Goal: Feedback & Contribution: Leave review/rating

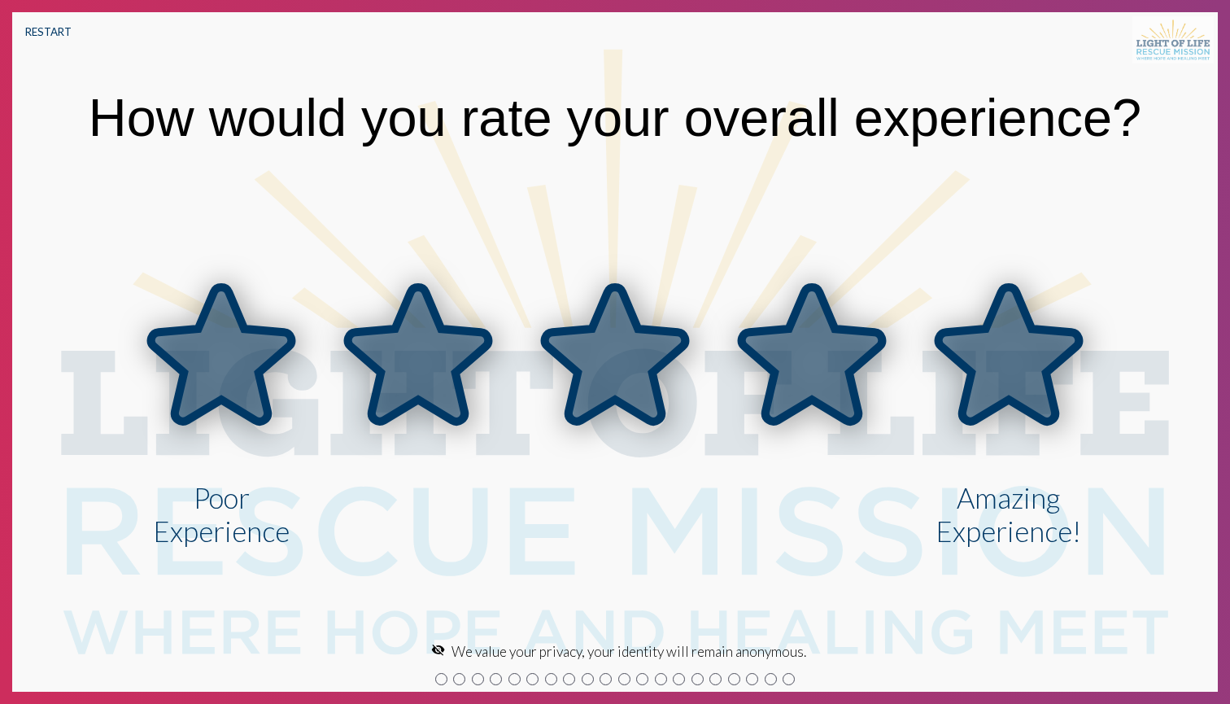
click at [1032, 355] on icon at bounding box center [1009, 354] width 140 height 134
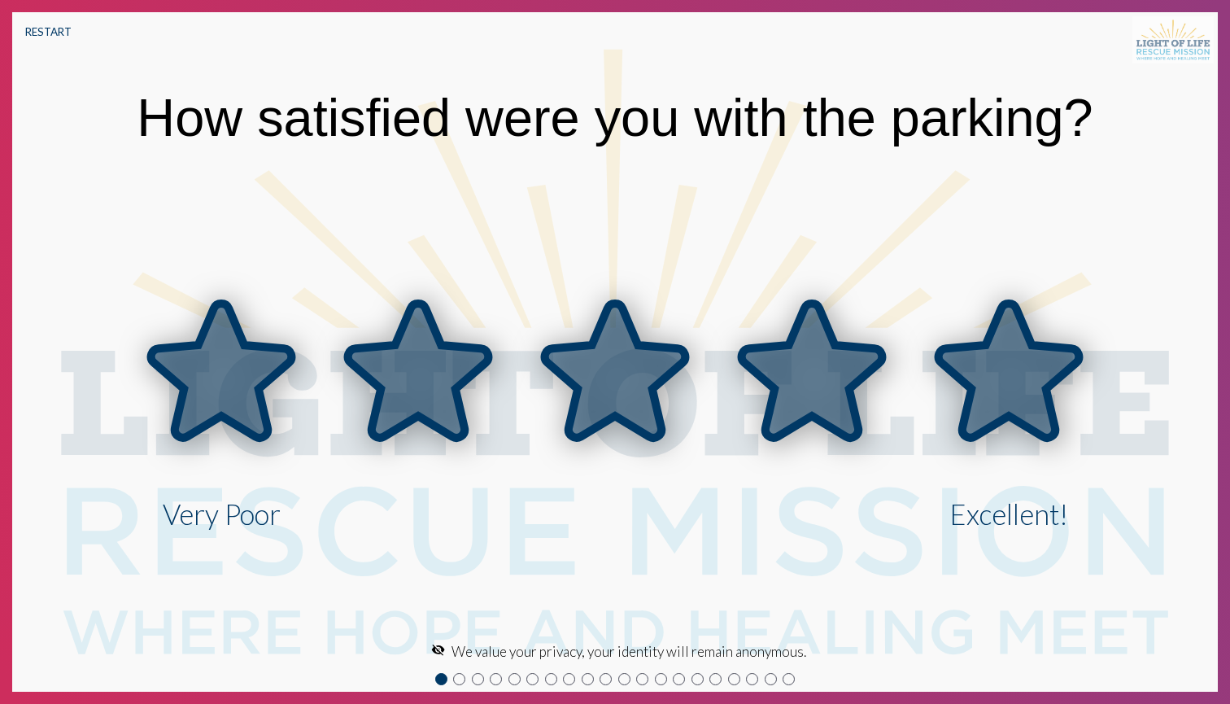
click at [992, 354] on icon at bounding box center [1009, 370] width 140 height 134
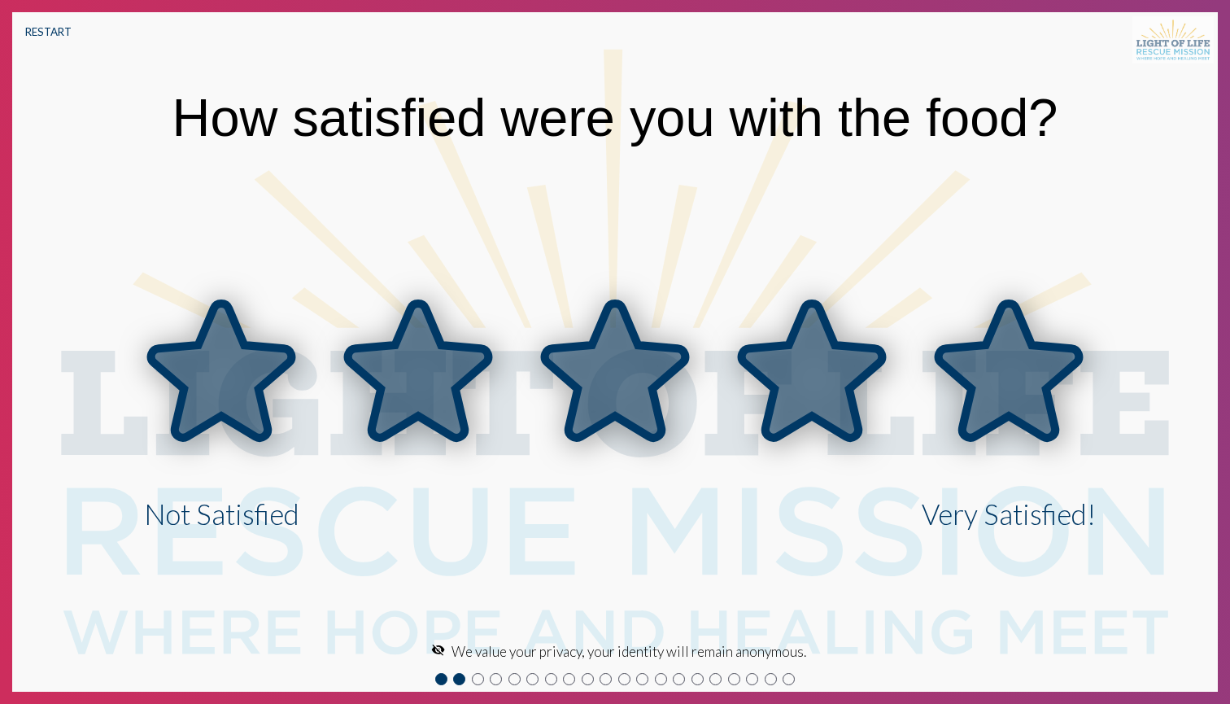
click at [988, 354] on icon at bounding box center [1009, 370] width 140 height 134
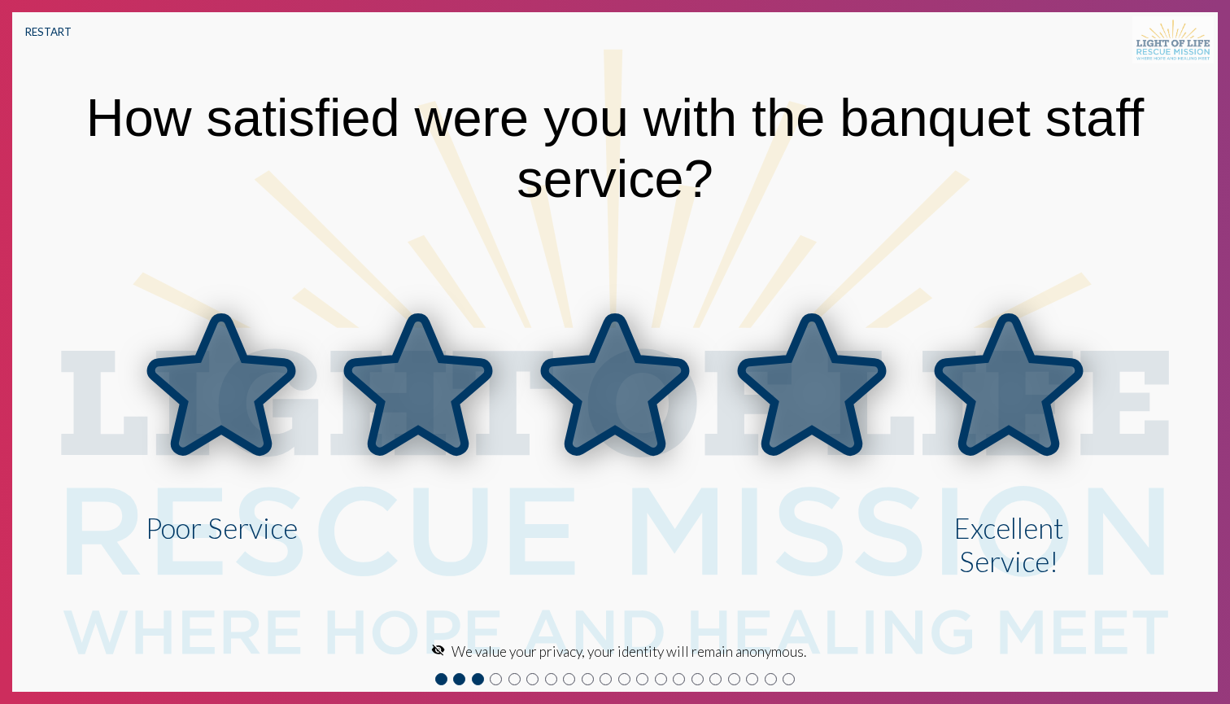
click at [987, 373] on icon at bounding box center [1009, 384] width 140 height 134
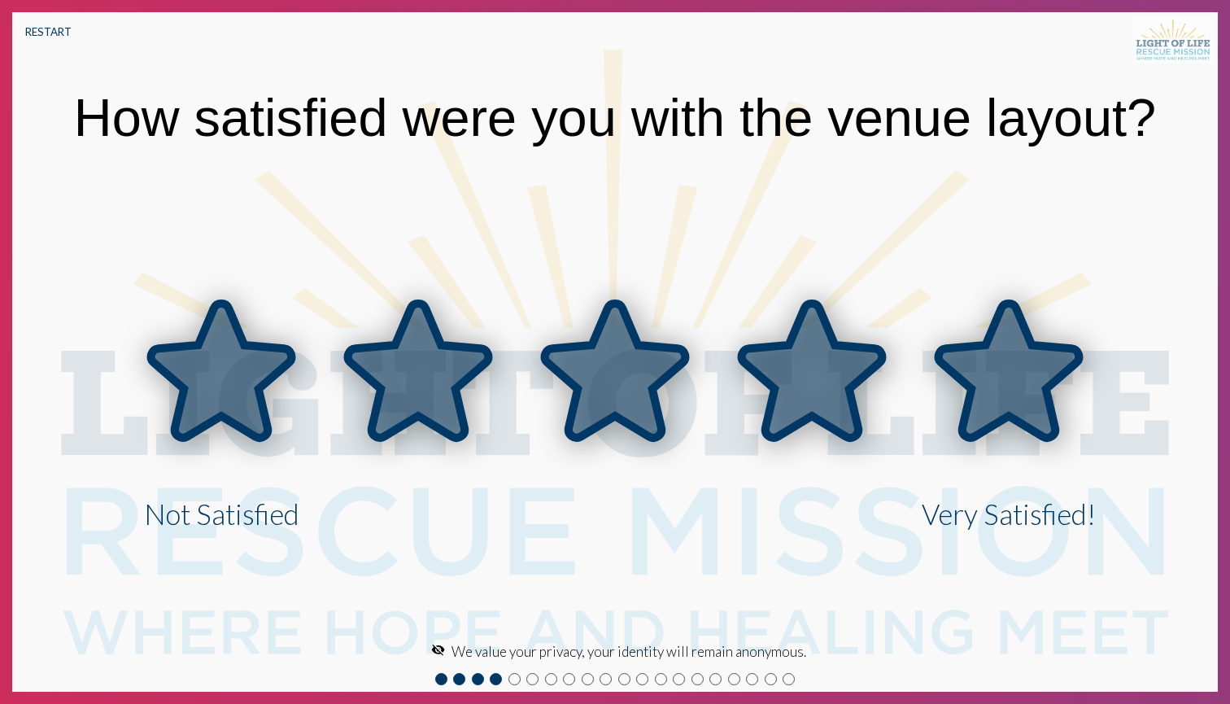
click at [987, 373] on icon at bounding box center [1009, 370] width 140 height 134
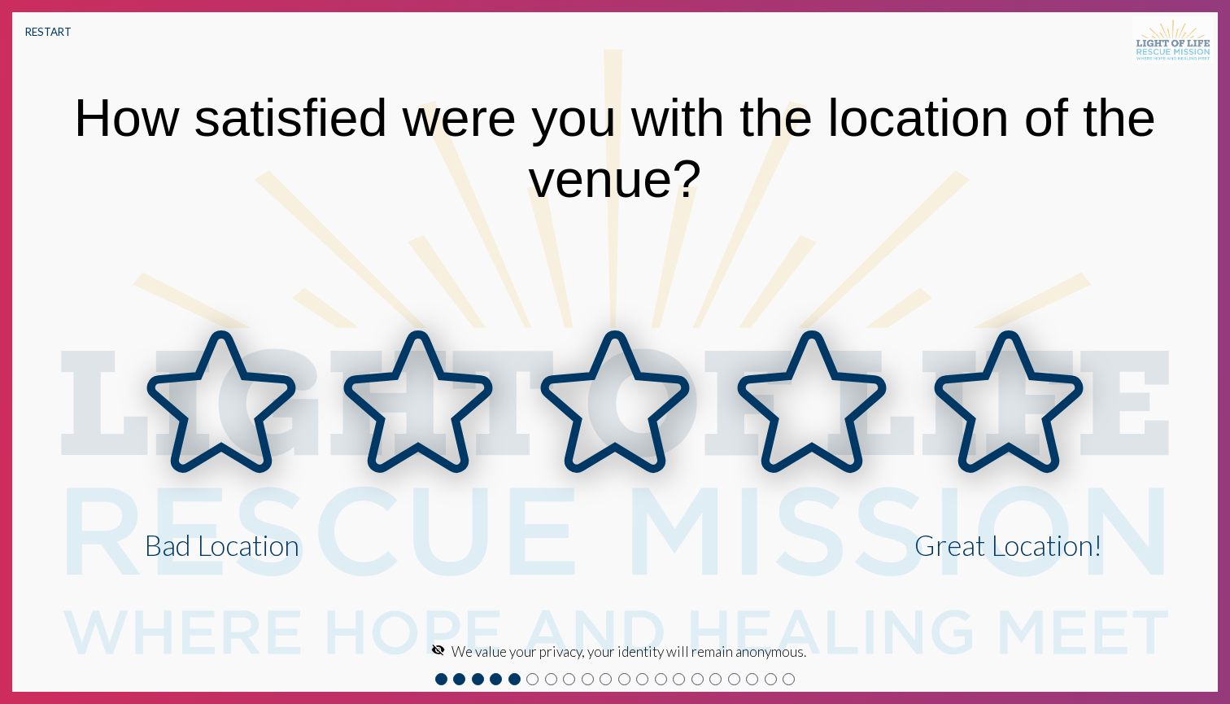
click at [987, 373] on icon at bounding box center [1009, 401] width 140 height 134
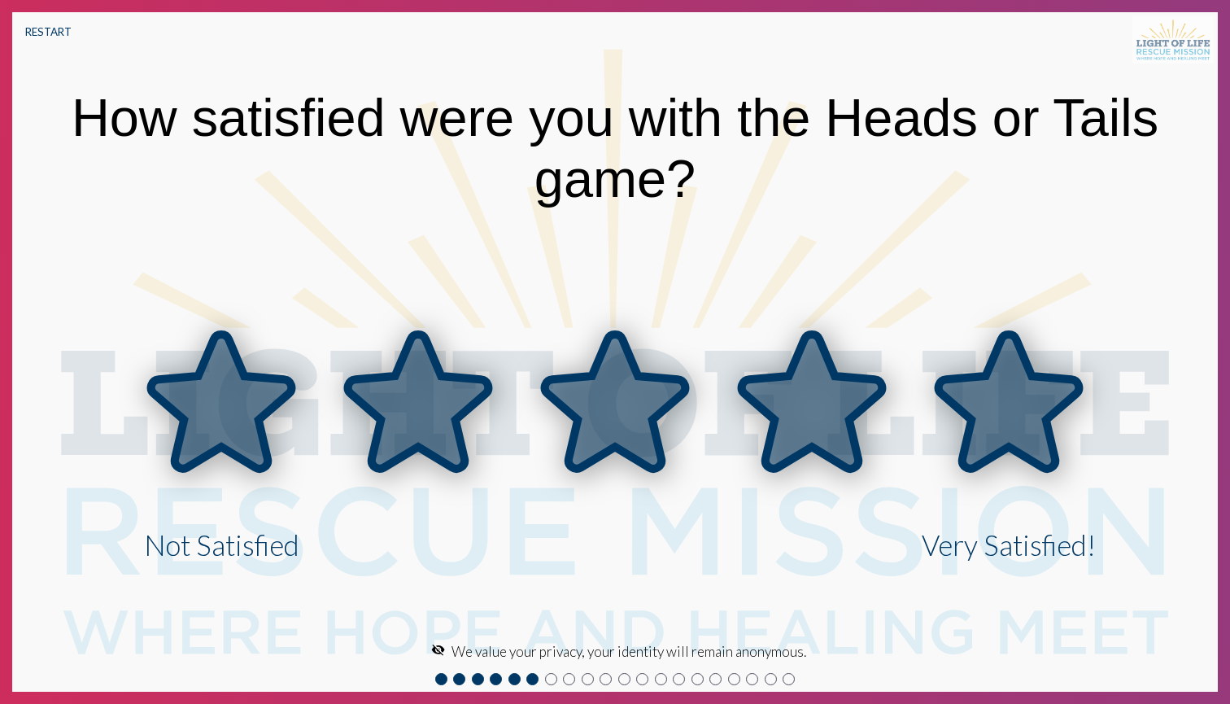
click at [987, 373] on icon at bounding box center [1009, 401] width 140 height 134
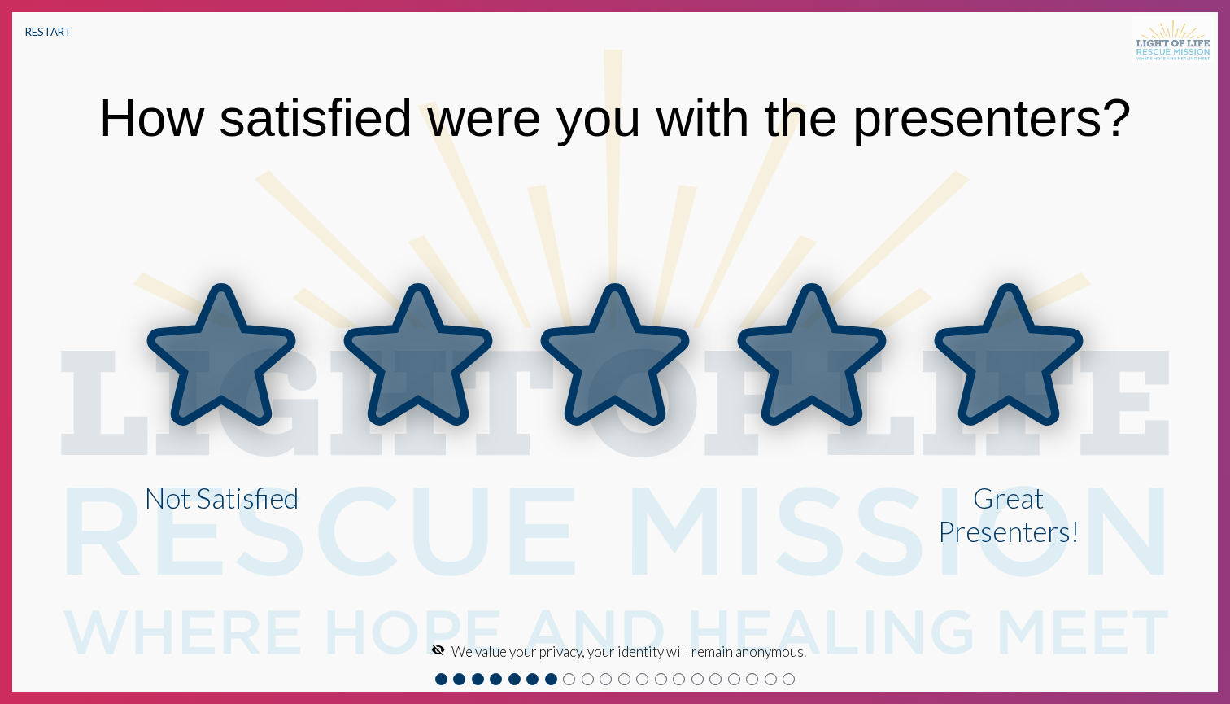
click at [987, 373] on icon at bounding box center [1009, 354] width 140 height 134
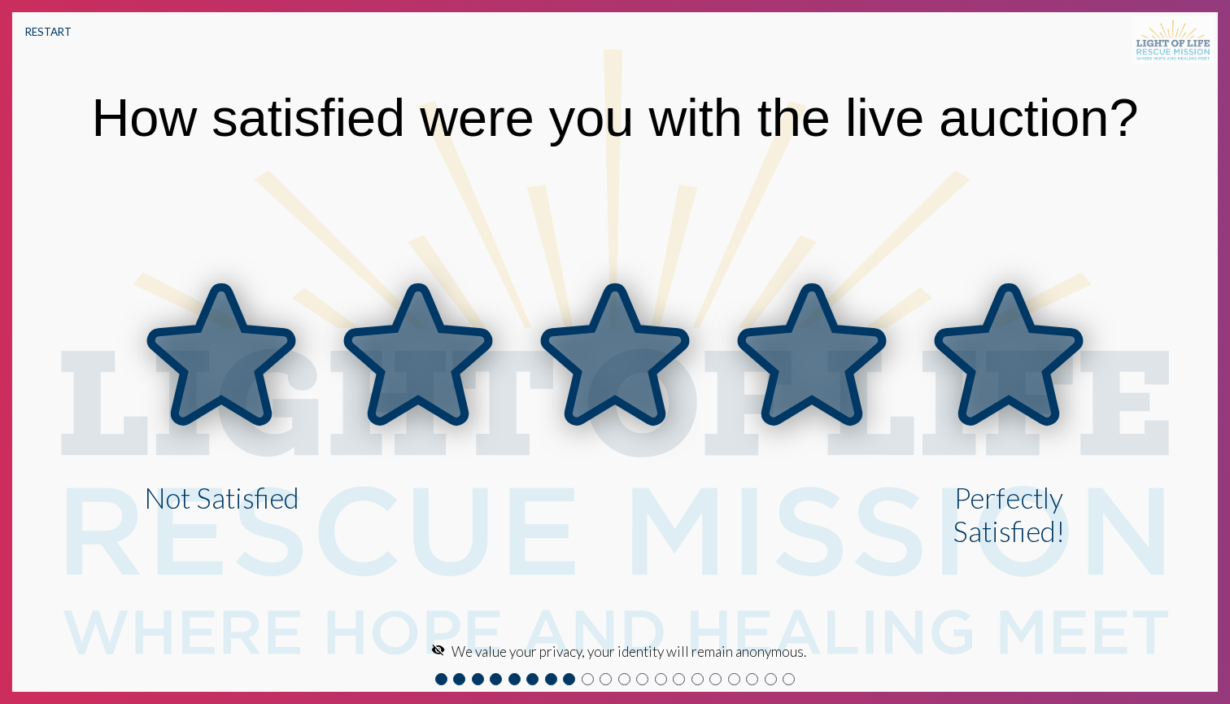
click at [982, 364] on icon at bounding box center [1009, 354] width 140 height 134
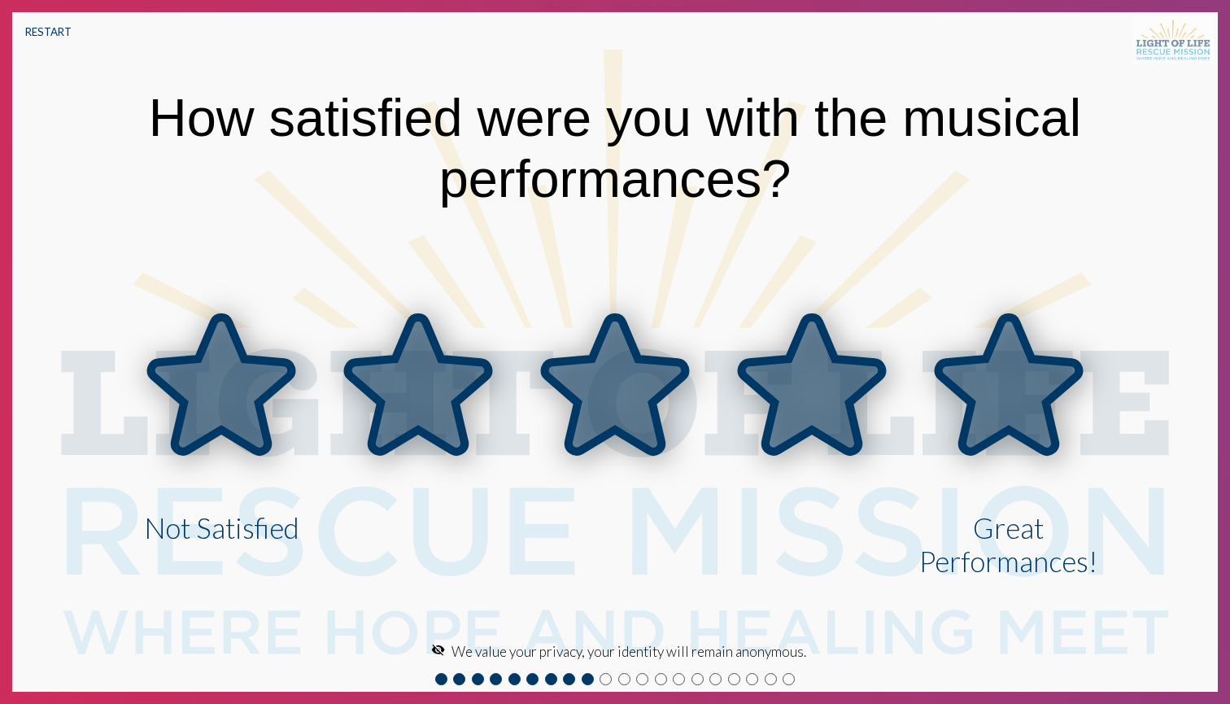
click at [982, 364] on icon at bounding box center [1009, 384] width 140 height 134
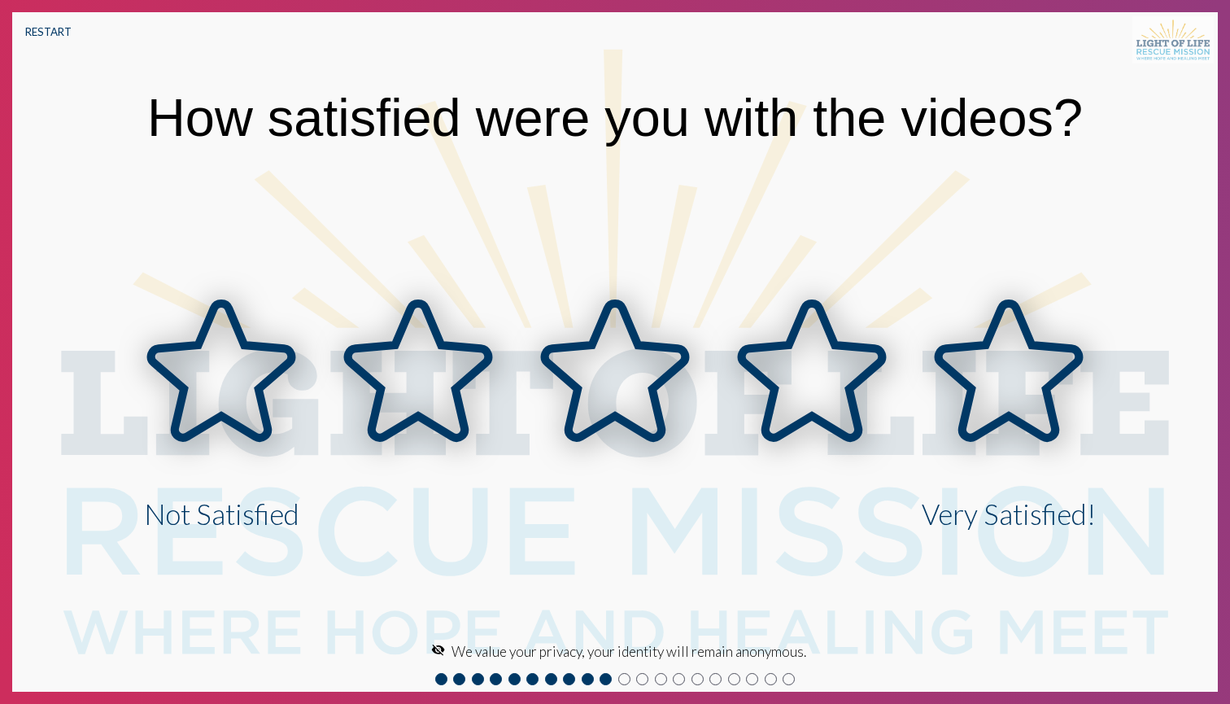
click at [982, 364] on icon at bounding box center [1009, 370] width 140 height 134
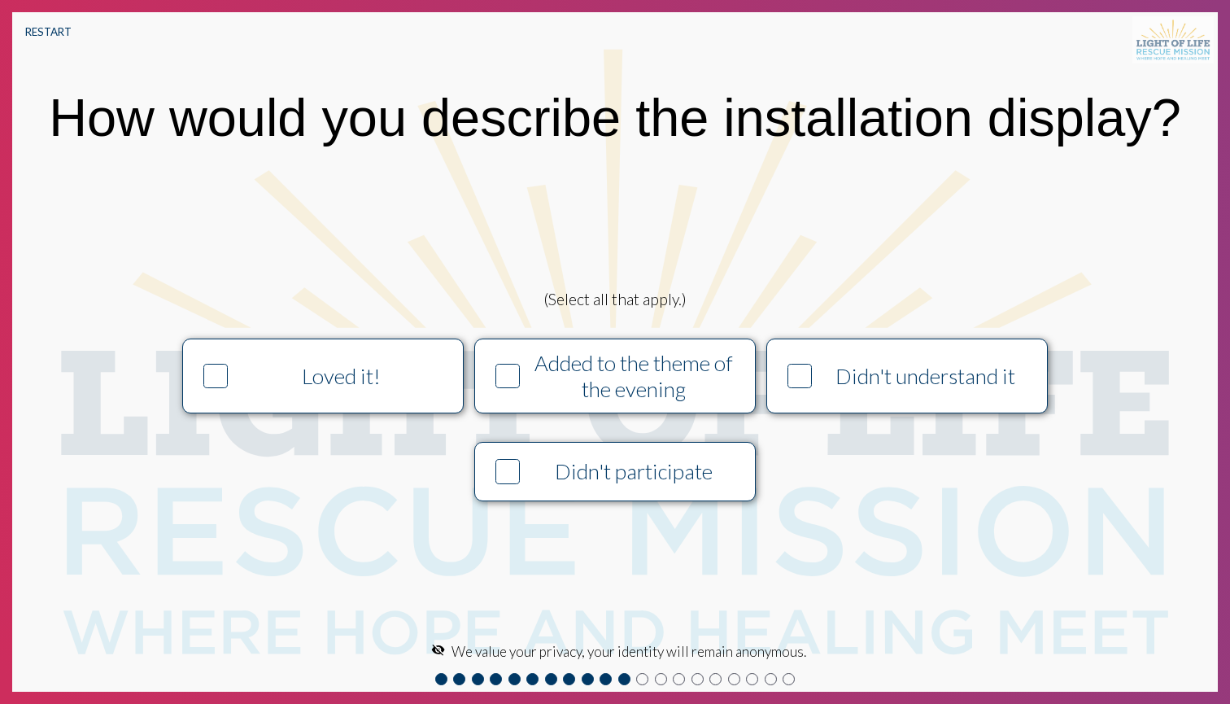
click at [334, 382] on div "Loved it!" at bounding box center [341, 376] width 215 height 26
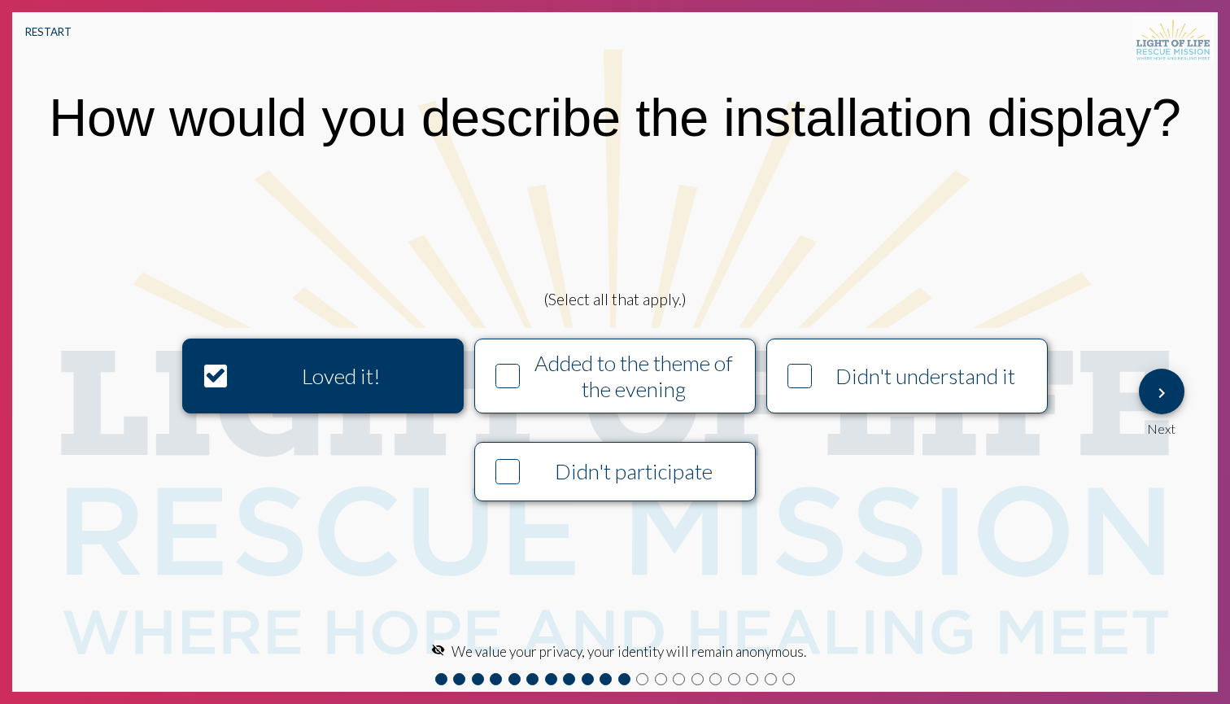
click at [1161, 395] on mat-icon "keyboard_arrow_right" at bounding box center [1162, 393] width 20 height 20
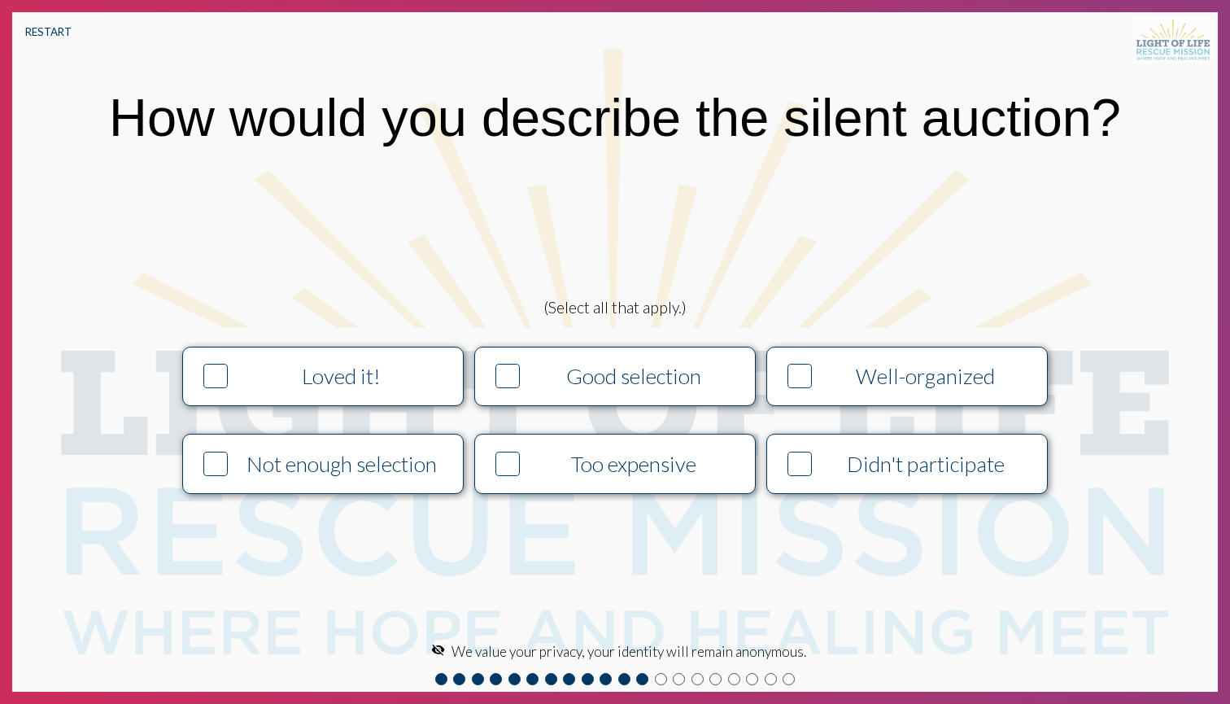
click at [406, 381] on div "Loved it!" at bounding box center [341, 376] width 215 height 26
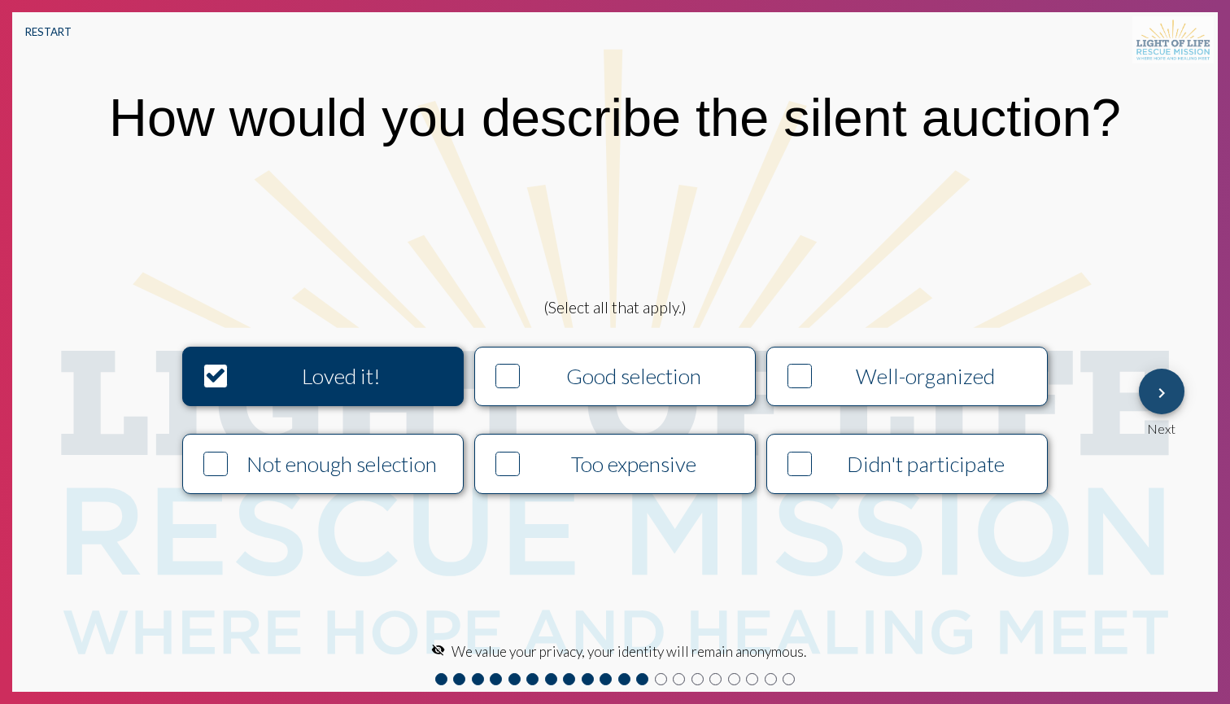
click at [1165, 397] on mat-icon "keyboard_arrow_right" at bounding box center [1162, 393] width 20 height 20
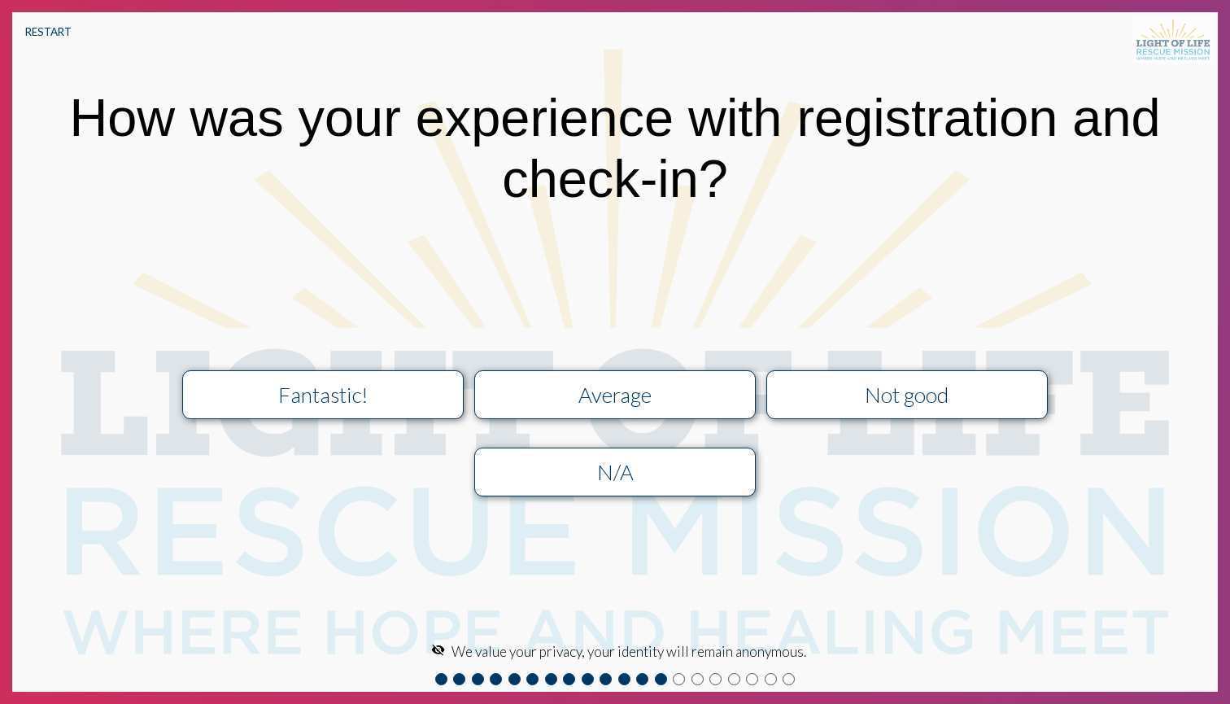
click at [422, 395] on div "Fantastic!" at bounding box center [322, 394] width 251 height 26
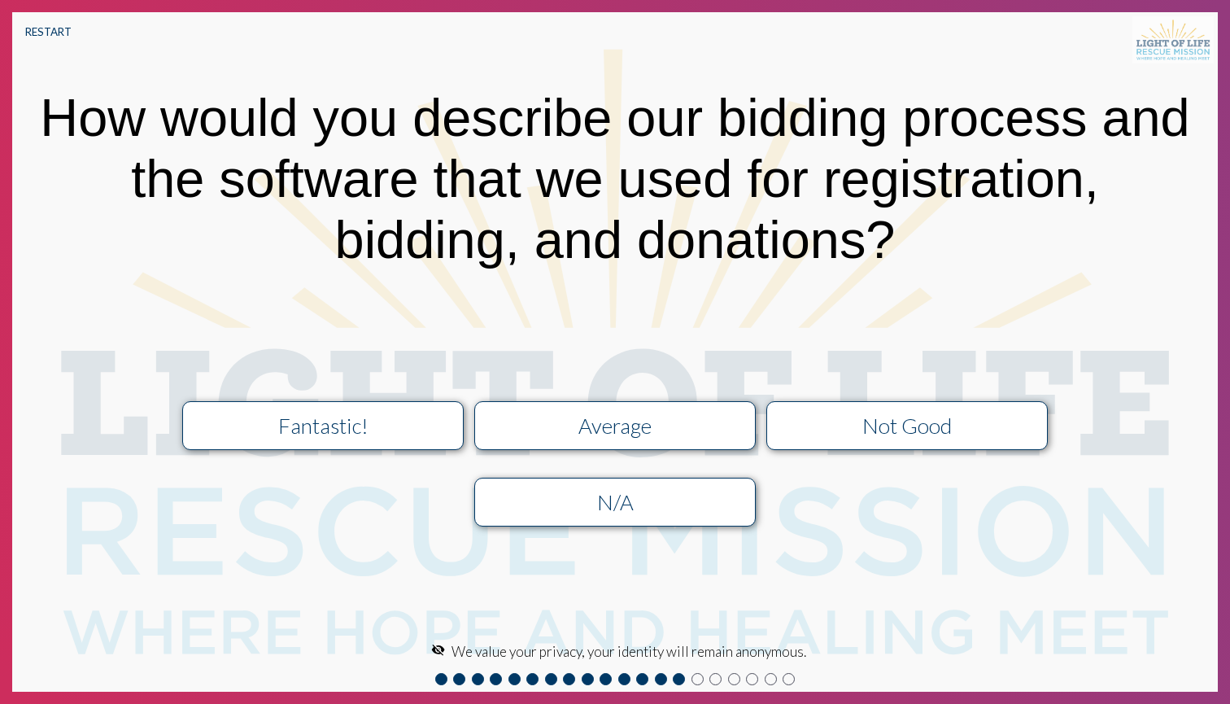
click at [351, 427] on div "Fantastic!" at bounding box center [322, 425] width 251 height 26
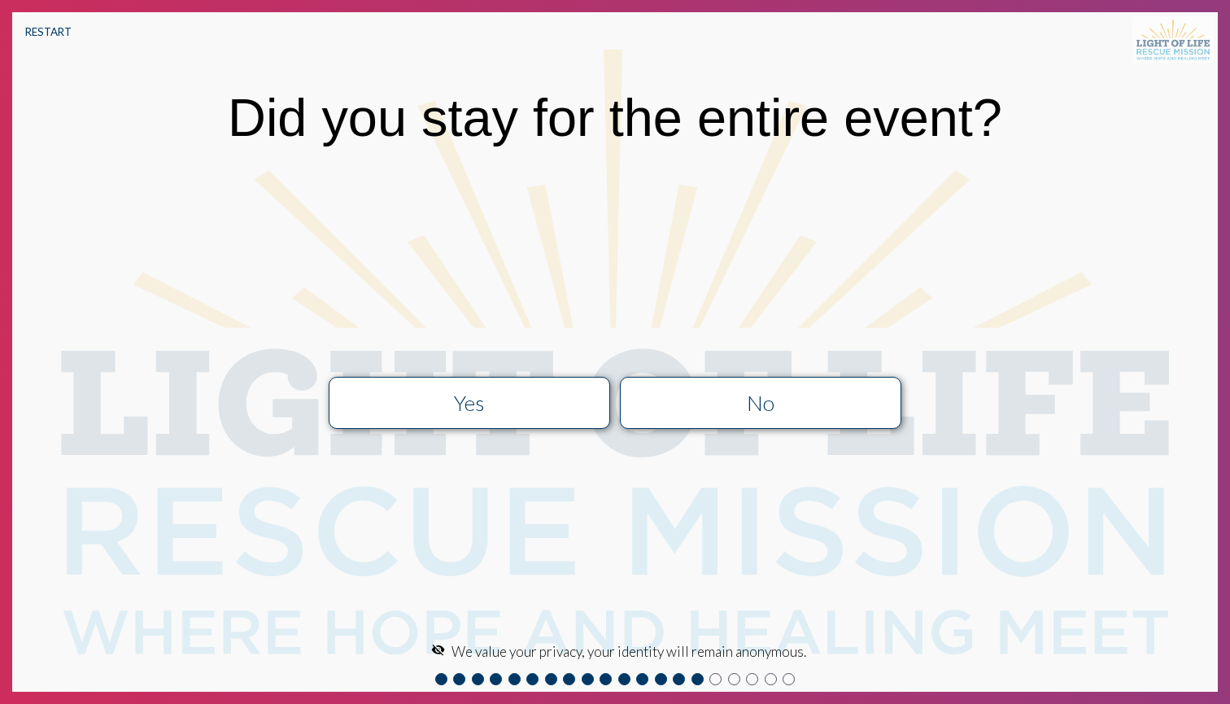
click at [546, 416] on button "Yes" at bounding box center [469, 403] width 281 height 52
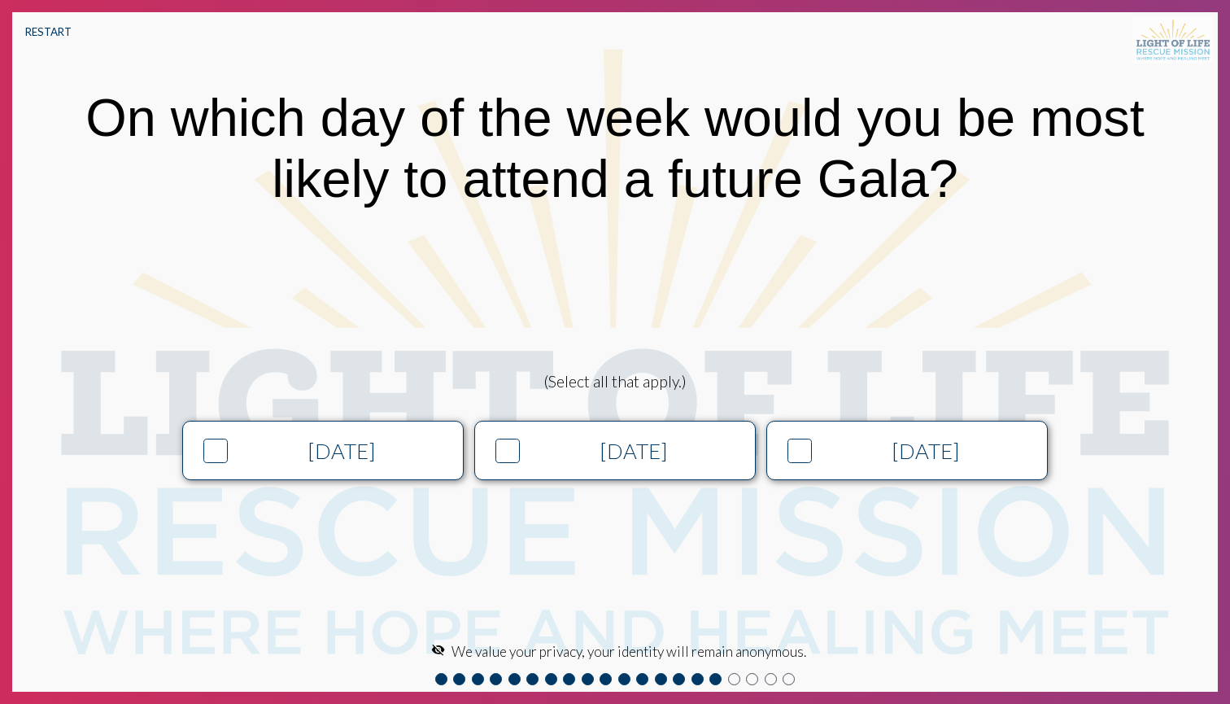
click at [369, 407] on div "(Select all that apply.) [DATE] [DATE] [DATE]" at bounding box center [615, 433] width 1035 height 122
click at [399, 428] on button "[DATE]" at bounding box center [322, 449] width 281 height 59
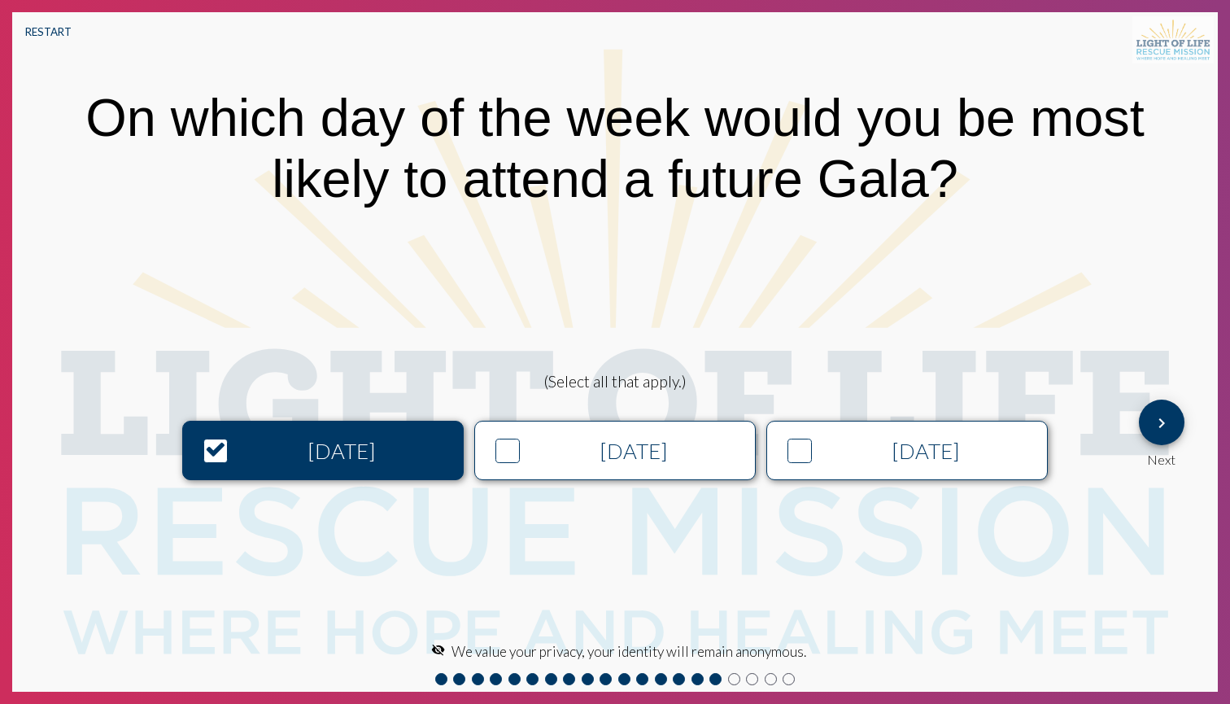
click at [553, 447] on div "[DATE]" at bounding box center [633, 451] width 215 height 26
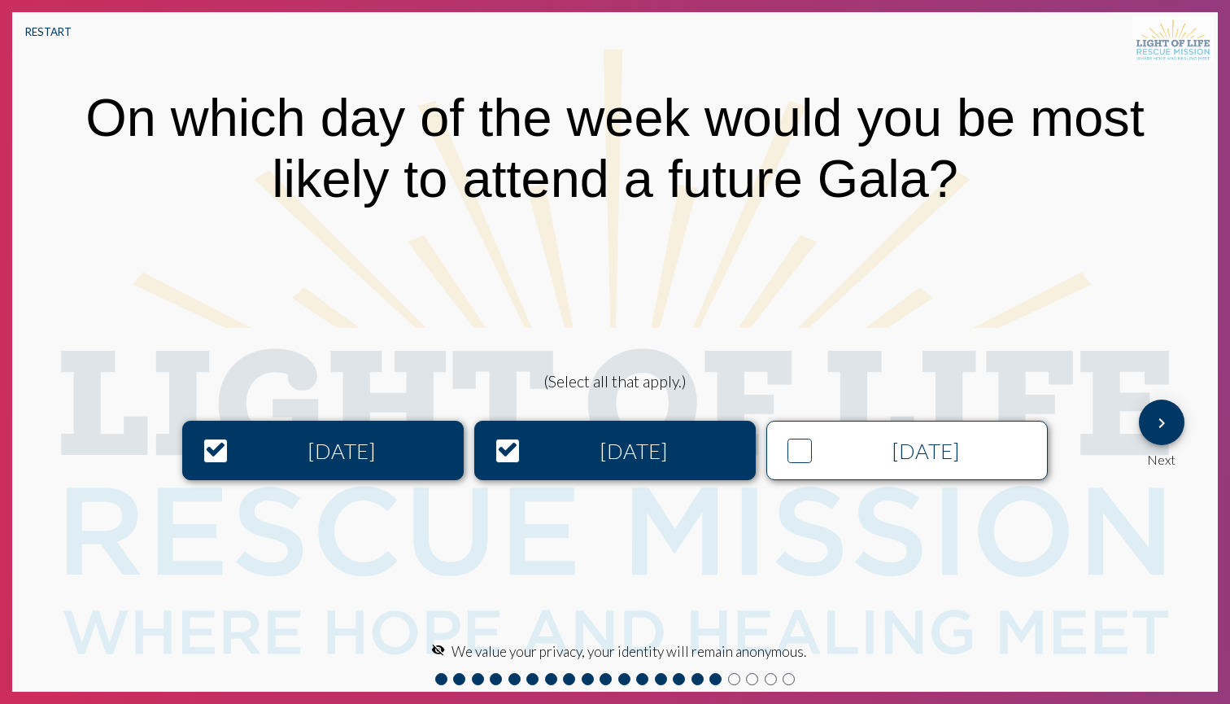
click at [857, 435] on button "[DATE]" at bounding box center [906, 449] width 281 height 59
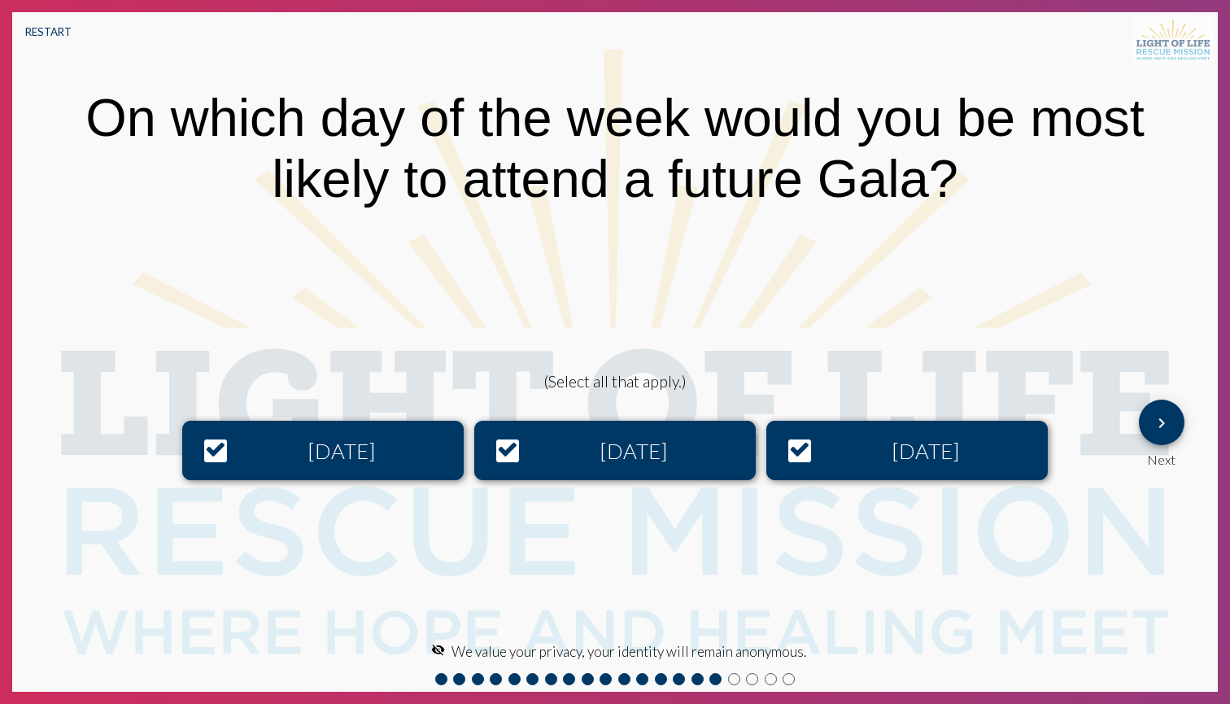
click at [1170, 417] on mat-icon "keyboard_arrow_right" at bounding box center [1162, 423] width 20 height 20
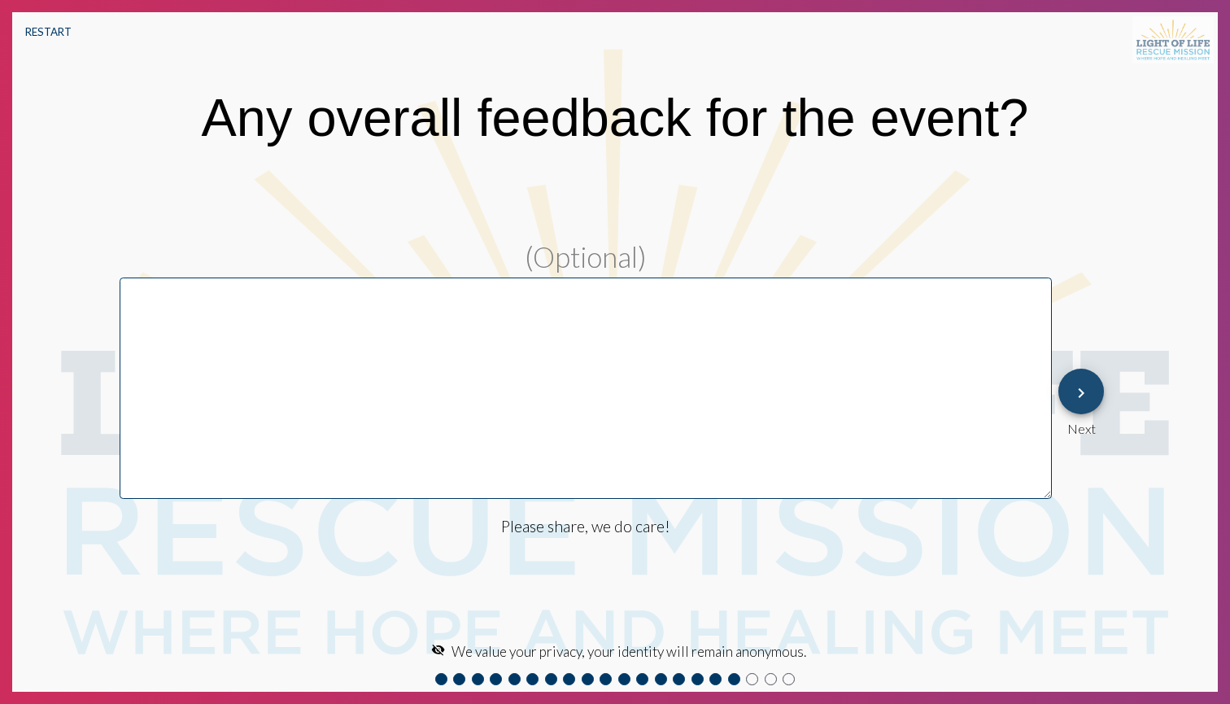
click at [1070, 397] on button "keyboard_arrow_right" at bounding box center [1081, 391] width 46 height 46
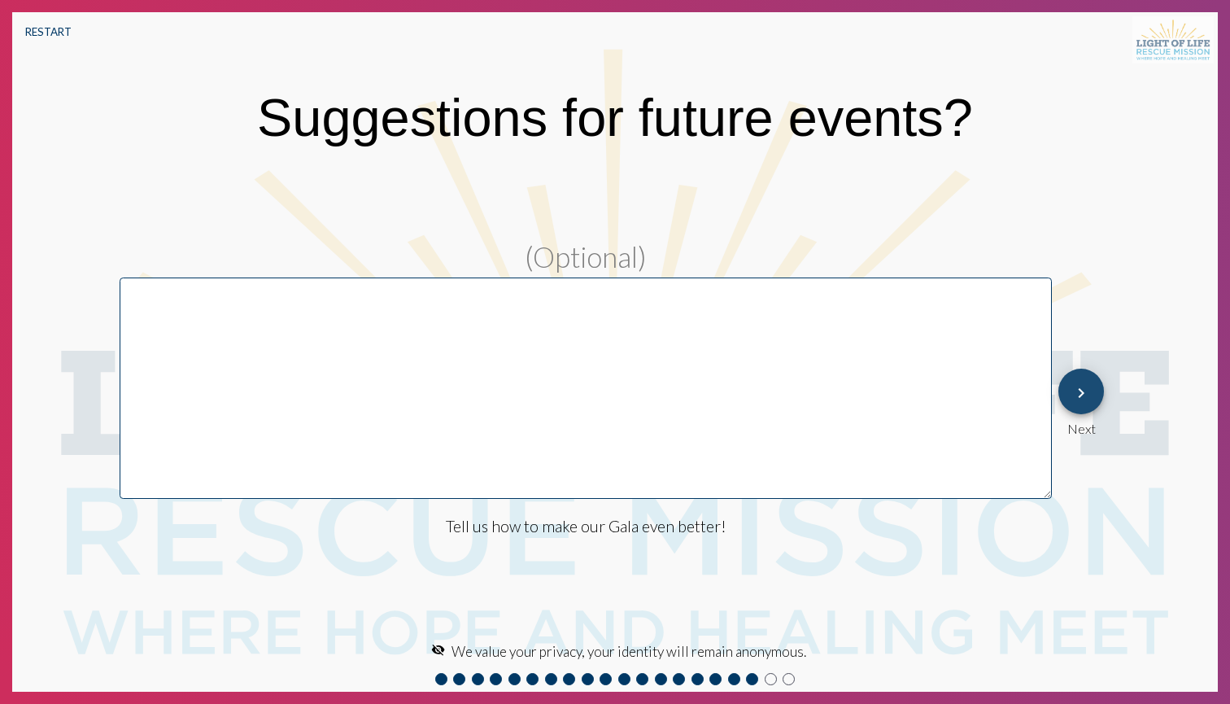
click at [1091, 386] on button "keyboard_arrow_right" at bounding box center [1081, 391] width 46 height 46
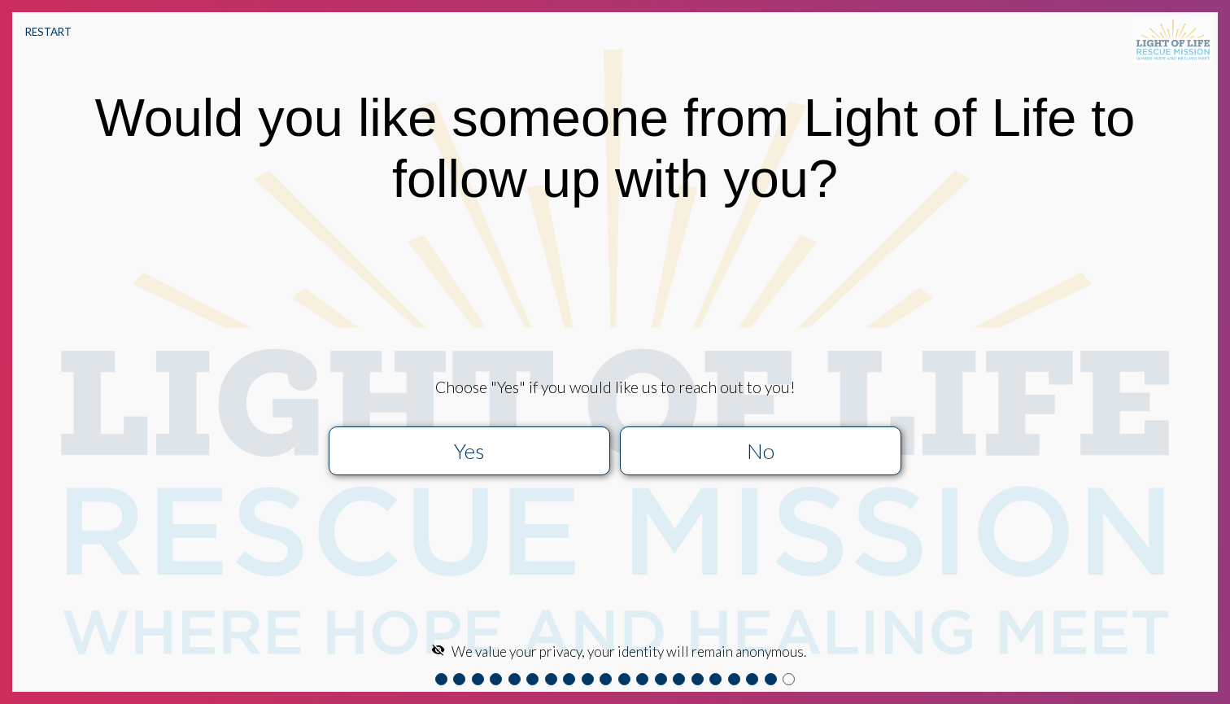
click at [771, 448] on div "No" at bounding box center [760, 451] width 251 height 26
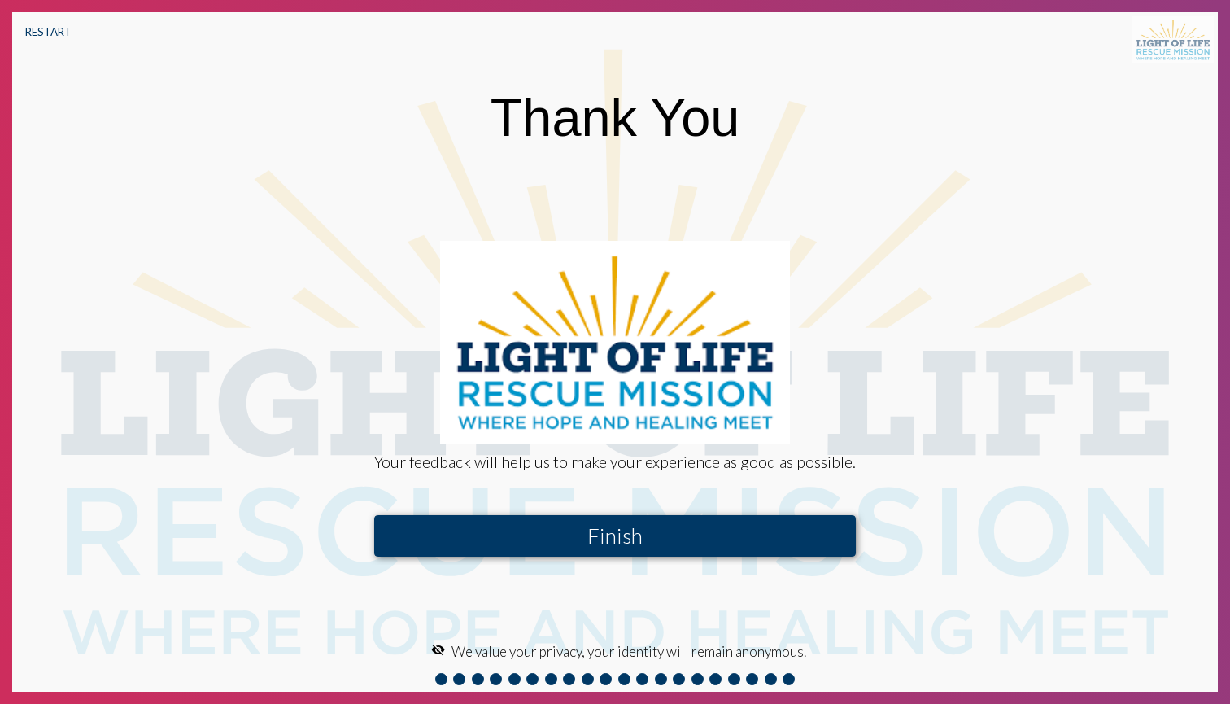
click at [751, 529] on button "Finish" at bounding box center [614, 535] width 481 height 41
